Goal: Entertainment & Leisure: Consume media (video, audio)

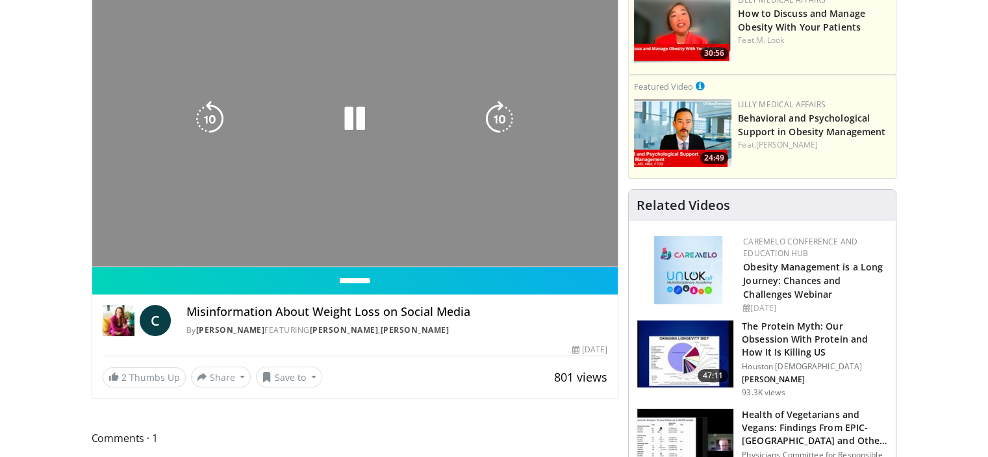
scroll to position [130, 0]
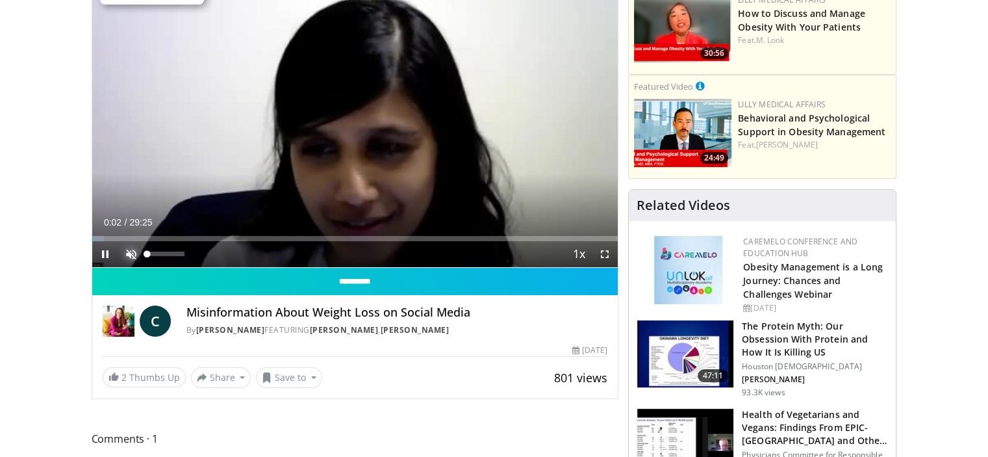
click at [128, 259] on span "Video Player" at bounding box center [131, 254] width 26 height 26
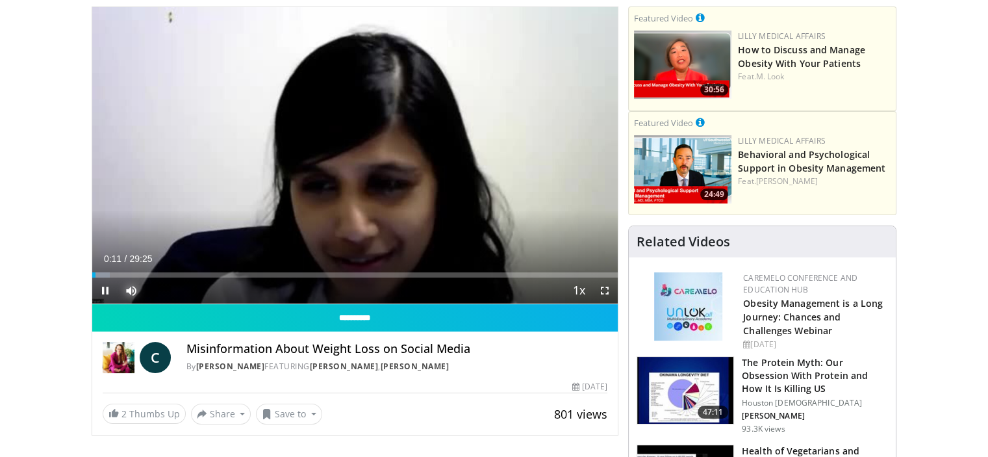
scroll to position [65, 0]
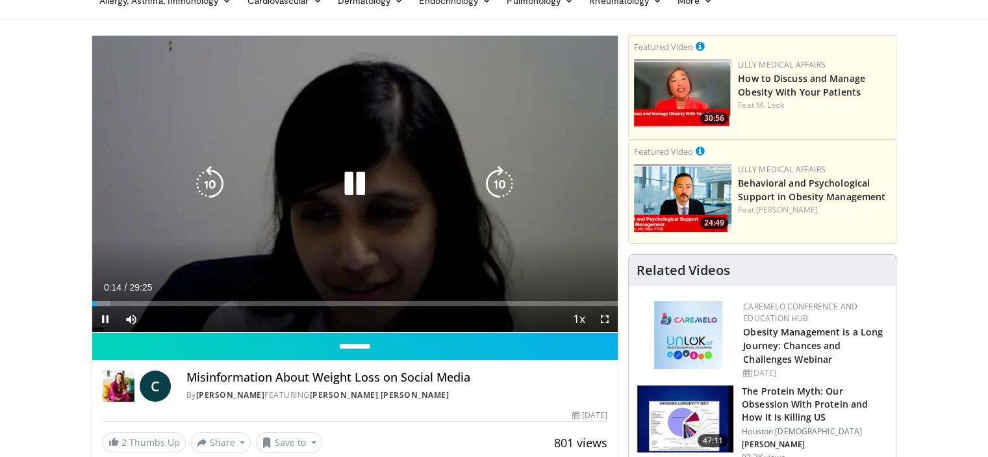
click at [481, 186] on icon "Video Player" at bounding box center [499, 184] width 36 height 36
click at [491, 185] on icon "Video Player" at bounding box center [499, 184] width 36 height 36
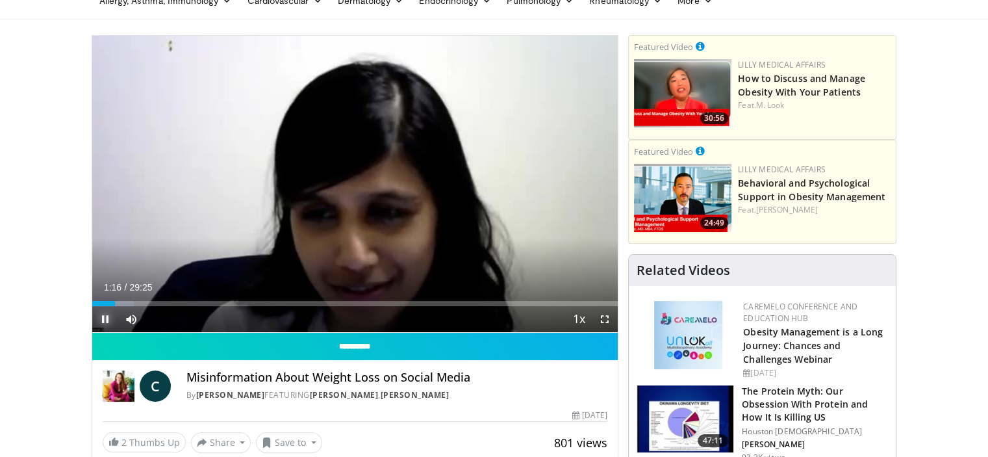
drag, startPoint x: 105, startPoint y: 310, endPoint x: 103, endPoint y: 320, distance: 9.2
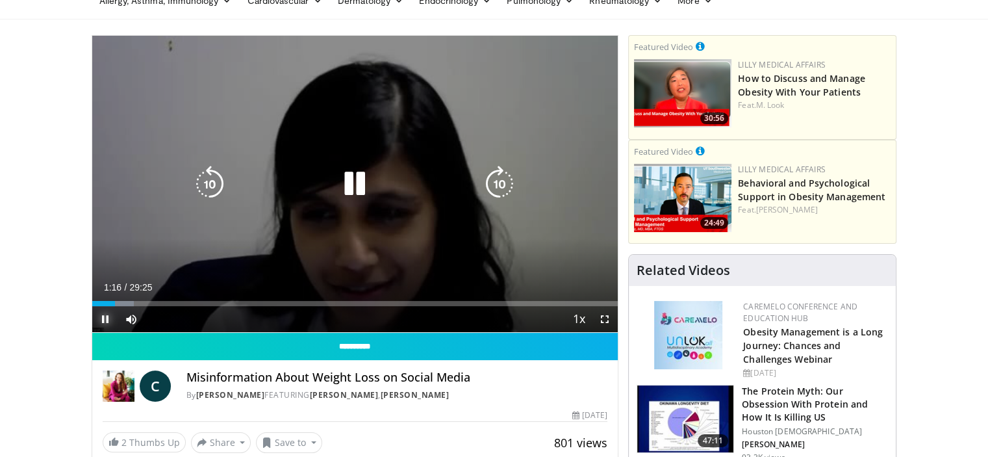
click at [103, 318] on span "Video Player" at bounding box center [105, 319] width 26 height 26
